Goal: Information Seeking & Learning: Find specific fact

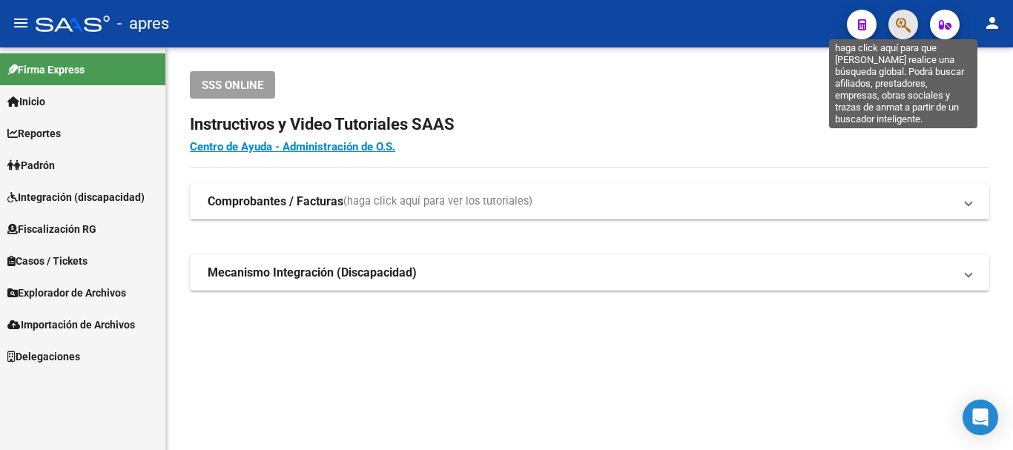
drag, startPoint x: 903, startPoint y: 27, endPoint x: 899, endPoint y: 39, distance: 12.7
click at [899, 39] on span "button" at bounding box center [903, 25] width 15 height 30
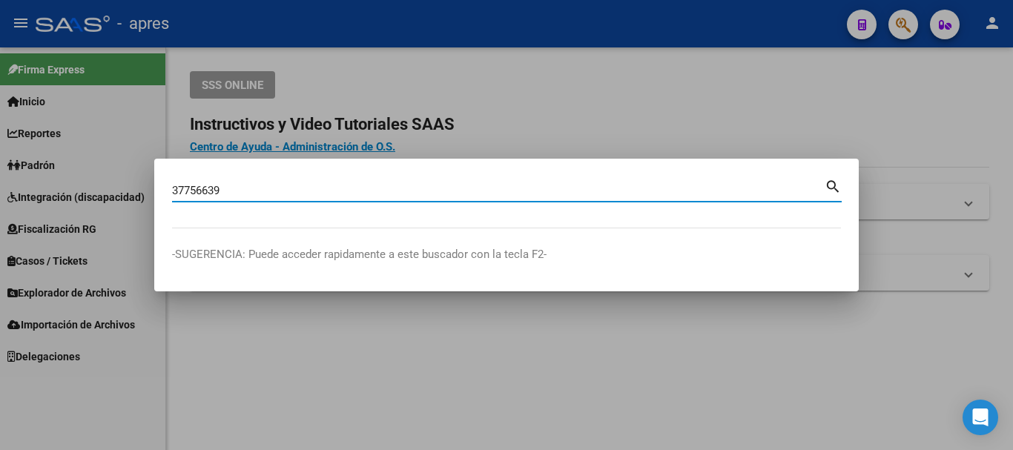
type input "37756639"
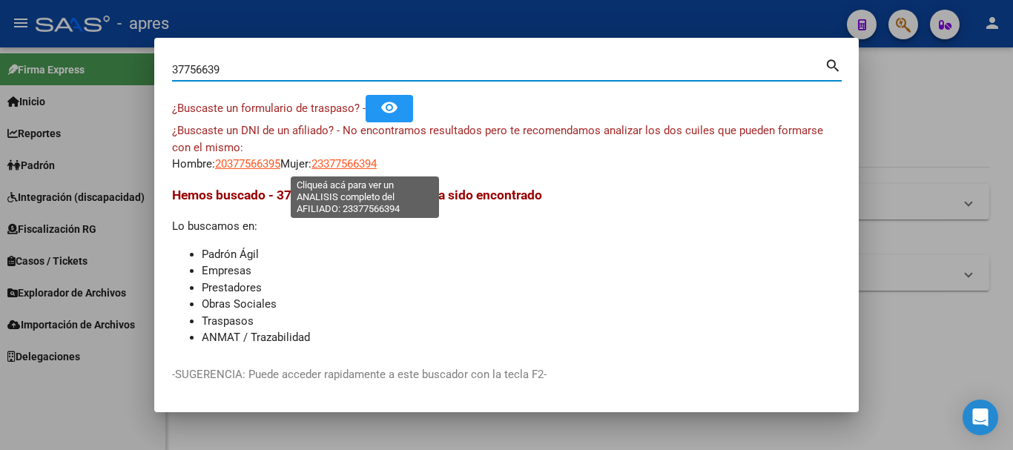
click at [377, 165] on span "23377566394" at bounding box center [343, 163] width 65 height 13
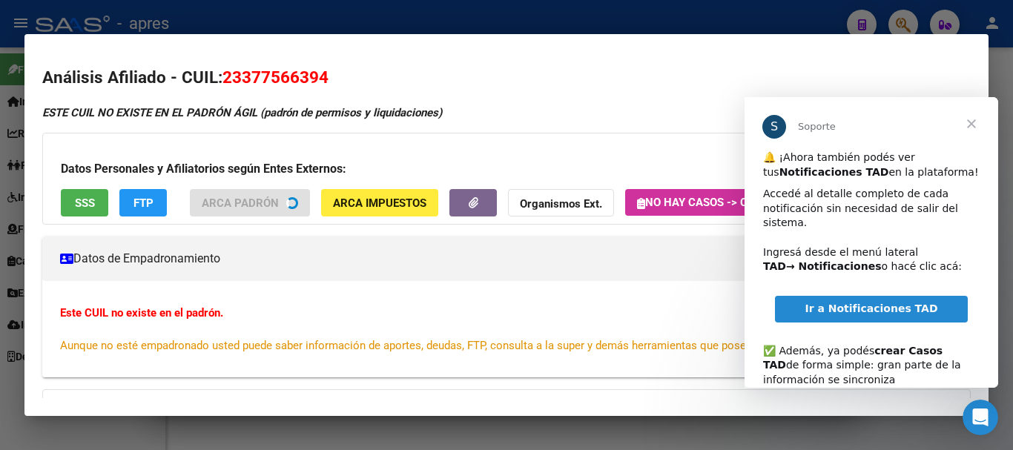
click at [82, 196] on span "SSS" at bounding box center [85, 202] width 20 height 13
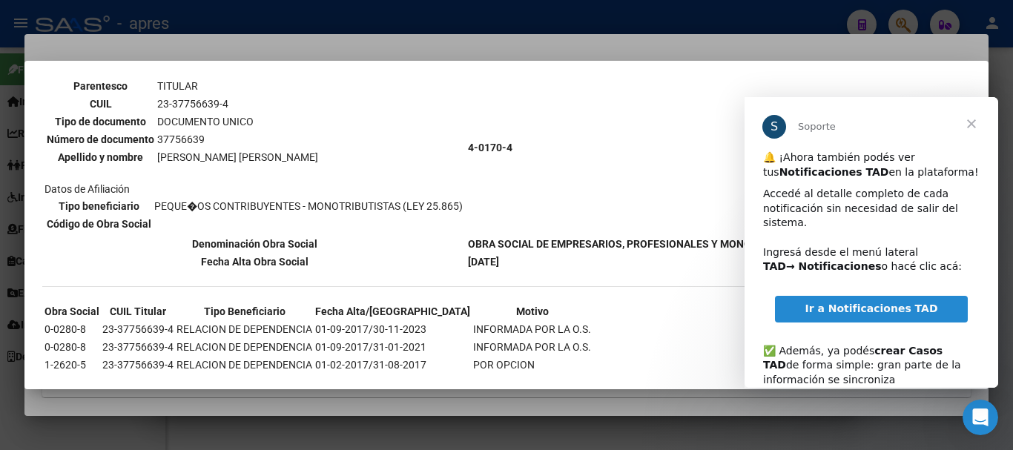
scroll to position [148, 0]
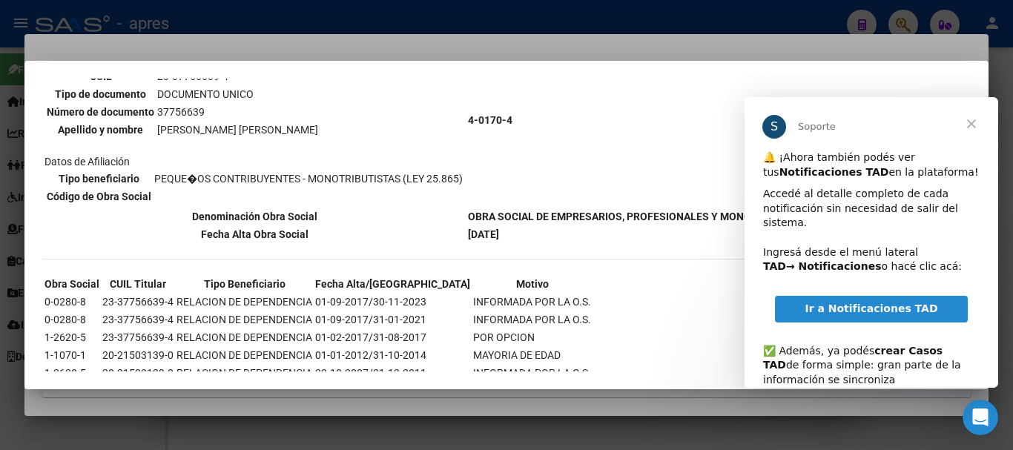
click at [974, 120] on span "Cerrar" at bounding box center [971, 123] width 53 height 53
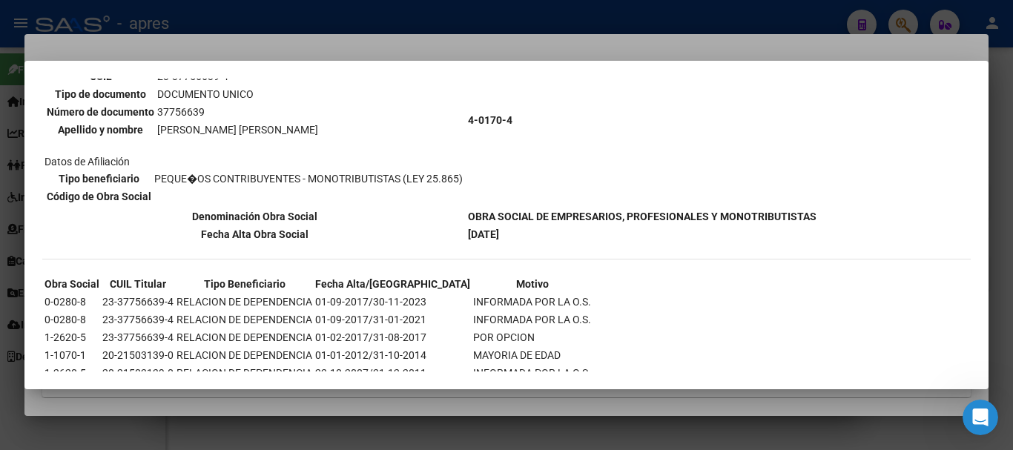
drag, startPoint x: 535, startPoint y: 238, endPoint x: 446, endPoint y: 232, distance: 89.2
click at [446, 232] on tr "Fecha Alta Obra Social [DATE]" at bounding box center [430, 234] width 773 height 16
click at [446, 232] on th "Fecha Alta Obra Social" at bounding box center [255, 234] width 422 height 16
click at [380, 213] on th "Denominación Obra Social" at bounding box center [255, 216] width 422 height 16
drag, startPoint x: 400, startPoint y: 211, endPoint x: 552, endPoint y: 224, distance: 151.8
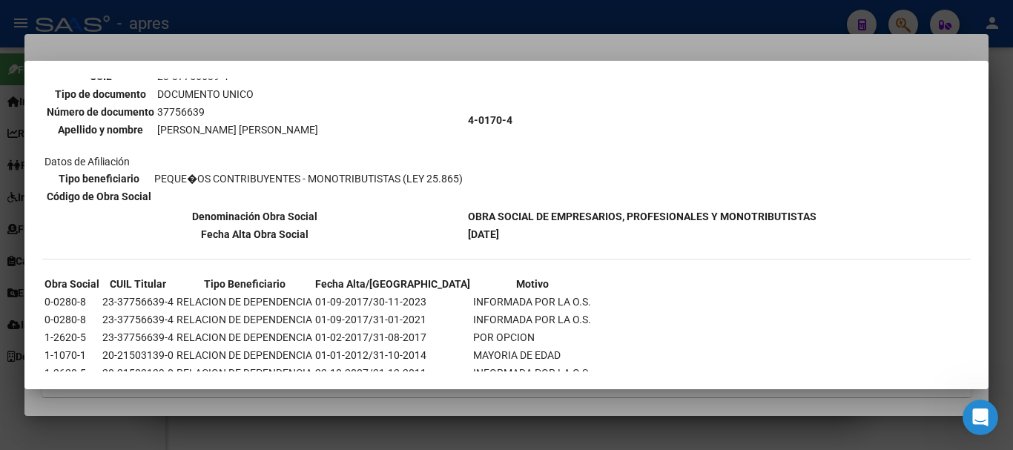
click at [544, 217] on tr "Denominación Obra Social OBRA SOCIAL DE EMPRESARIOS, PROFESIONALES Y MONOTRIBUT…" at bounding box center [430, 216] width 773 height 16
drag, startPoint x: 554, startPoint y: 233, endPoint x: 541, endPoint y: 230, distance: 13.7
click at [541, 230] on td "[DATE]" at bounding box center [642, 234] width 350 height 16
drag, startPoint x: 483, startPoint y: 209, endPoint x: 516, endPoint y: 225, distance: 36.2
click at [516, 225] on td "OBRA SOCIAL DE EMPRESARIOS, PROFESIONALES Y MONOTRIBUTISTAS" at bounding box center [642, 216] width 350 height 16
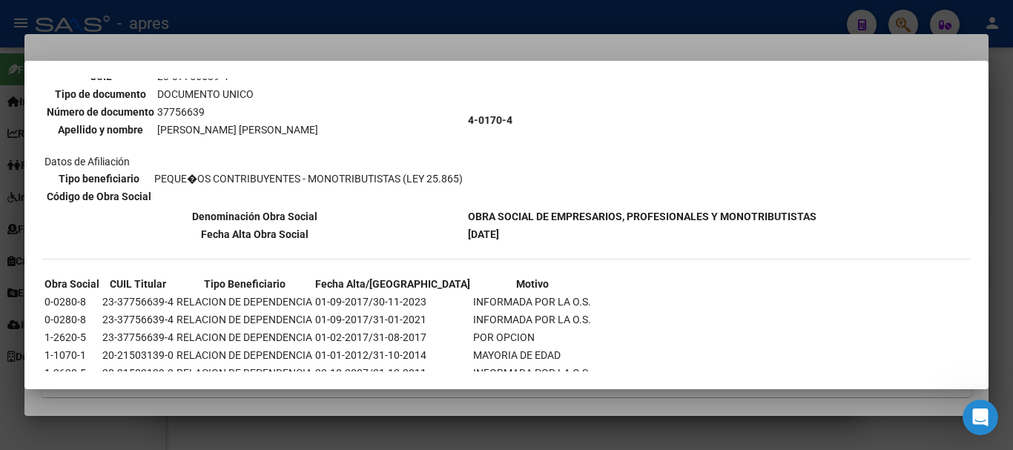
click at [537, 238] on td "[DATE]" at bounding box center [642, 234] width 350 height 16
drag, startPoint x: 537, startPoint y: 238, endPoint x: 457, endPoint y: 216, distance: 82.4
click at [473, 214] on tbody "DATOS DE AFILIACION VIGENTE Datos personales Parentesco TITULAR CUIL 23-3775663…" at bounding box center [430, 129] width 773 height 227
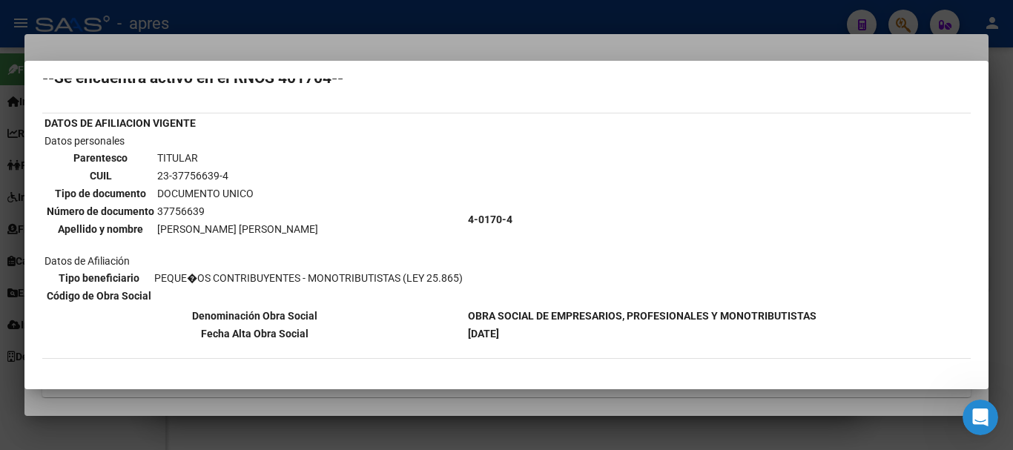
scroll to position [74, 0]
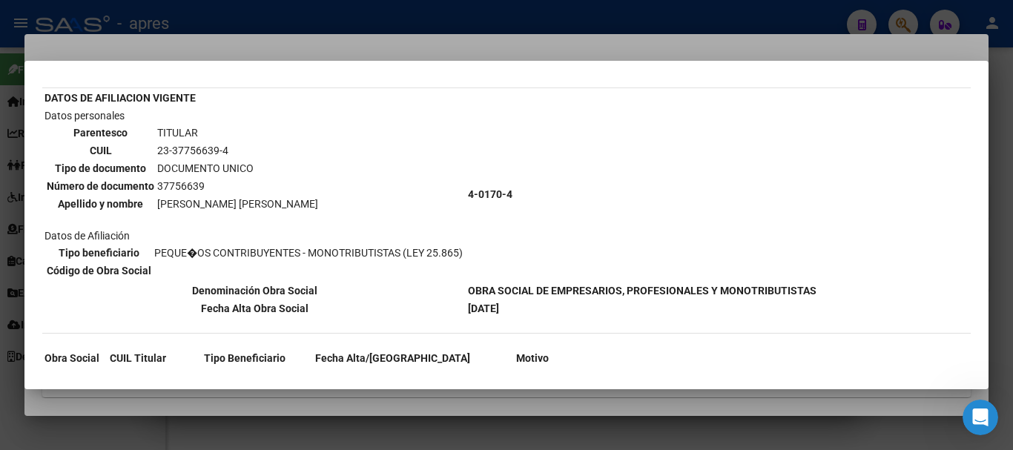
drag, startPoint x: 55, startPoint y: 116, endPoint x: 592, endPoint y: 308, distance: 570.8
click at [592, 308] on tbody "DATOS DE AFILIACION VIGENTE Datos personales Parentesco TITULAR CUIL 23-3775663…" at bounding box center [430, 203] width 773 height 227
click at [592, 308] on td "[DATE]" at bounding box center [642, 308] width 350 height 16
drag, startPoint x: 592, startPoint y: 308, endPoint x: 512, endPoint y: 206, distance: 129.8
click at [512, 206] on tbody "DATOS DE AFILIACION VIGENTE Datos personales Parentesco TITULAR CUIL 23-3775663…" at bounding box center [430, 203] width 773 height 227
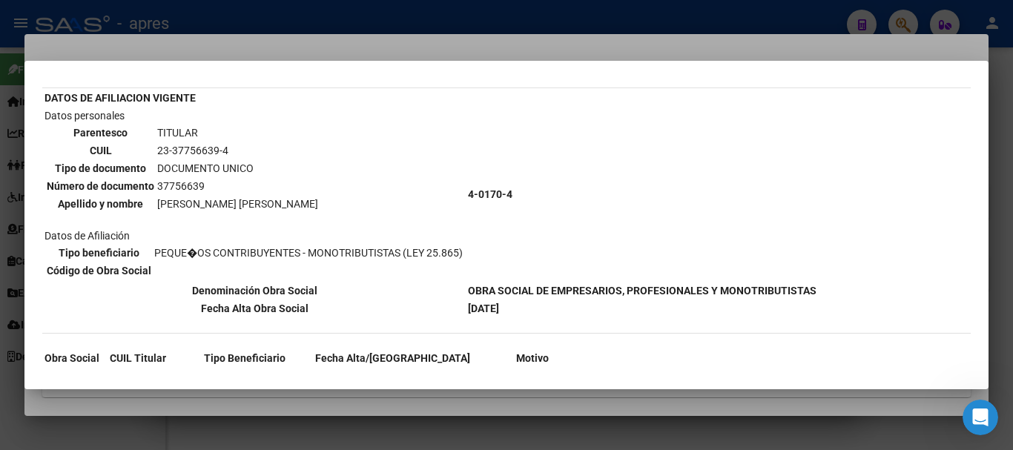
click at [508, 202] on td "4-0170-4" at bounding box center [642, 195] width 350 height 174
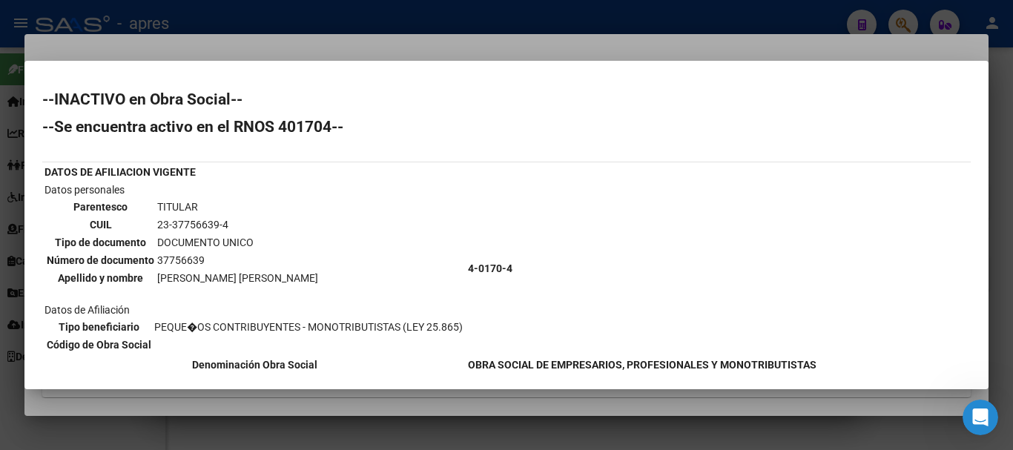
drag, startPoint x: 151, startPoint y: 222, endPoint x: 245, endPoint y: 227, distance: 95.1
click at [245, 227] on tr "CUIL 23-37756639-4" at bounding box center [182, 225] width 273 height 16
copy tr "23-37756639-4"
